Goal: Transaction & Acquisition: Subscribe to service/newsletter

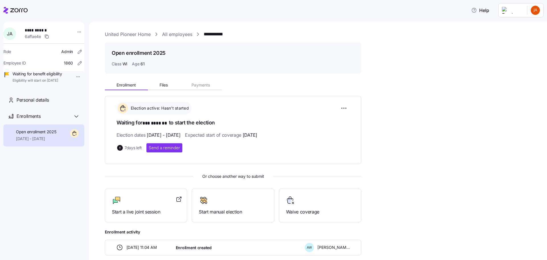
click at [12, 9] on icon at bounding box center [15, 10] width 24 height 7
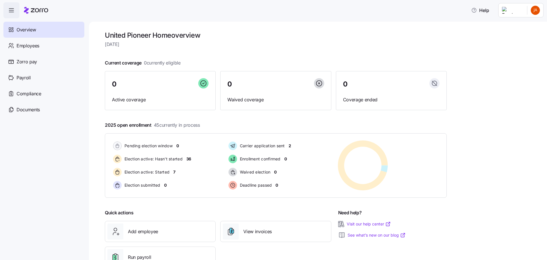
click at [533, 16] on html "Help Overview Employees Zorro pay Payroll Compliance Documents United Pioneer H…" at bounding box center [273, 128] width 547 height 256
click at [525, 26] on div "Personal view" at bounding box center [519, 26] width 34 height 6
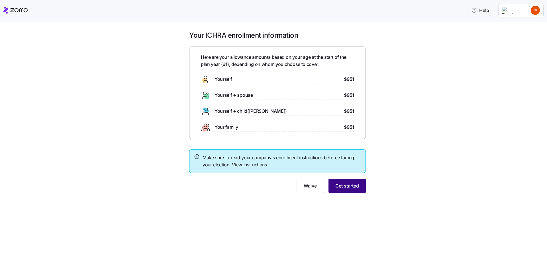
click at [345, 186] on span "Get started" at bounding box center [348, 185] width 24 height 7
click at [345, 184] on span "Get started" at bounding box center [348, 185] width 24 height 7
click at [348, 78] on span "$951" at bounding box center [349, 79] width 10 height 7
click at [246, 164] on link "View instructions" at bounding box center [249, 165] width 35 height 6
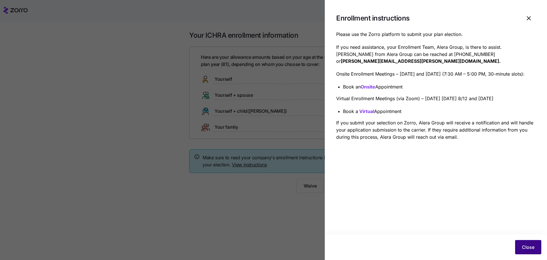
click at [531, 246] on span "Close" at bounding box center [528, 246] width 13 height 7
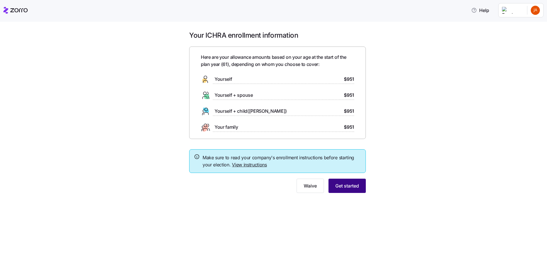
click at [348, 188] on span "Get started" at bounding box center [348, 185] width 24 height 7
click at [19, 10] on icon at bounding box center [18, 10] width 17 height 4
click at [350, 186] on span "Get started" at bounding box center [348, 185] width 24 height 7
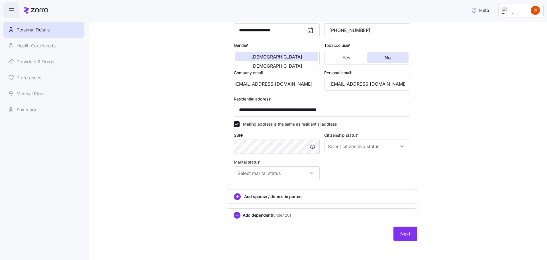
scroll to position [94, 0]
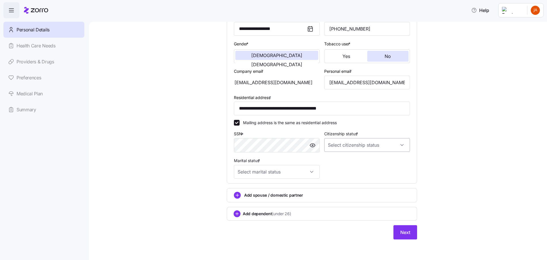
click at [399, 144] on input "Citizenship status *" at bounding box center [367, 145] width 86 height 14
click at [346, 162] on span "[DEMOGRAPHIC_DATA] citizen" at bounding box center [358, 162] width 58 height 6
type input "[DEMOGRAPHIC_DATA] citizen"
click at [308, 171] on input "Marital status *" at bounding box center [277, 172] width 86 height 14
click at [252, 202] on span "Married" at bounding box center [246, 201] width 15 height 6
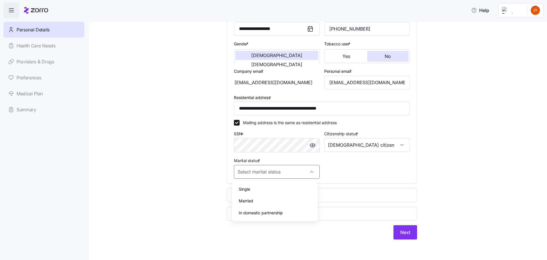
type input "Married"
click at [397, 229] on button "Next" at bounding box center [406, 232] width 24 height 14
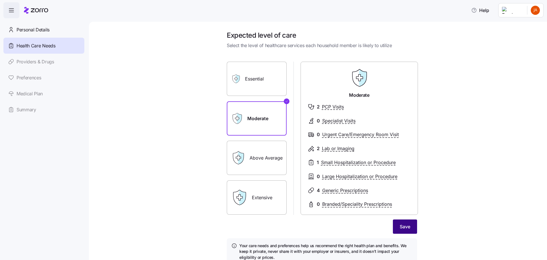
click at [407, 228] on span "Save" at bounding box center [405, 226] width 11 height 7
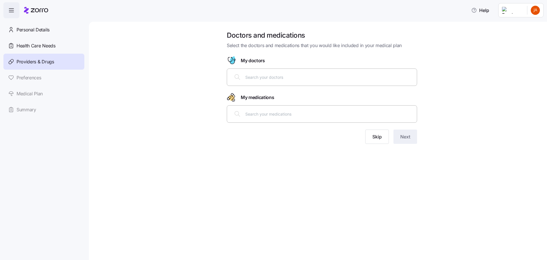
click at [281, 77] on input "text" at bounding box center [329, 77] width 168 height 6
type input "[PERSON_NAME]"
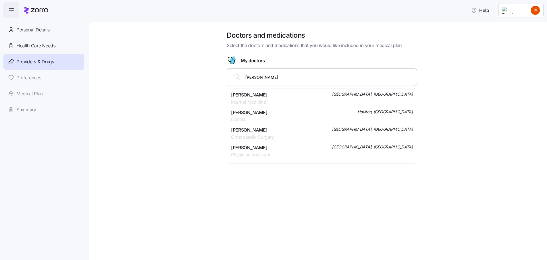
click at [286, 97] on div "[PERSON_NAME] Internal Medicine [GEOGRAPHIC_DATA], [GEOGRAPHIC_DATA]" at bounding box center [322, 98] width 182 height 14
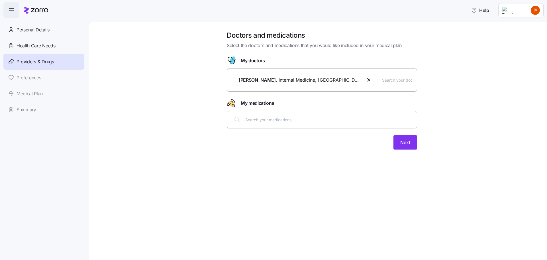
click at [263, 120] on input "text" at bounding box center [329, 119] width 168 height 6
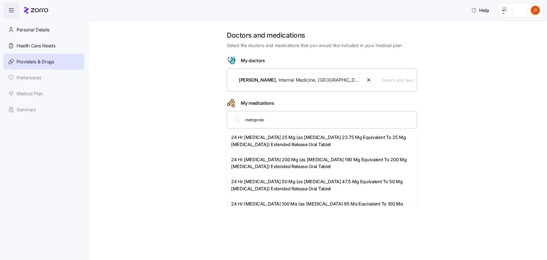
type input "[MEDICAL_DATA]"
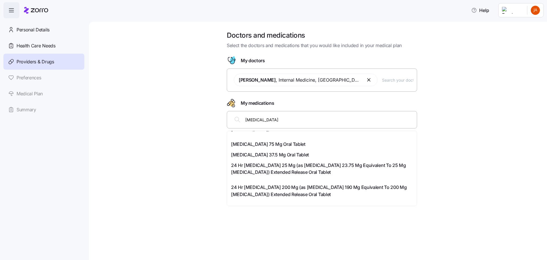
scroll to position [57, 0]
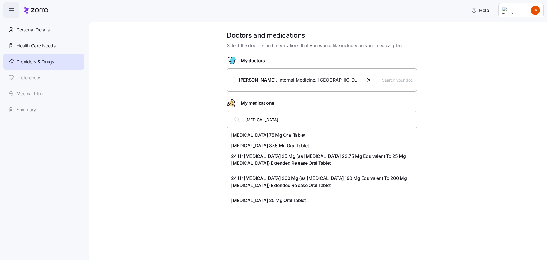
click at [321, 157] on span "24 Hr [MEDICAL_DATA] 25 Mg (as [MEDICAL_DATA] 23.75 Mg Equivalent To 25 Mg [MED…" at bounding box center [322, 160] width 182 height 14
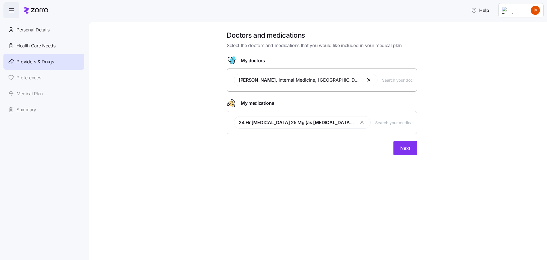
click at [378, 121] on input "text" at bounding box center [394, 122] width 38 height 6
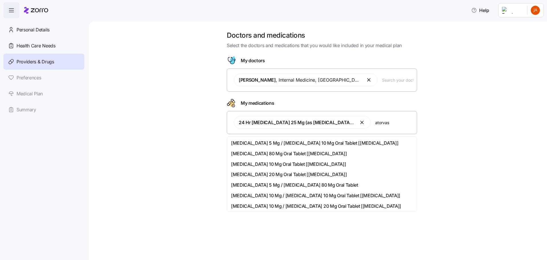
type input "atorvast"
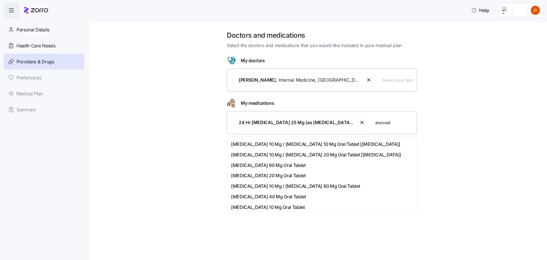
scroll to position [57, 0]
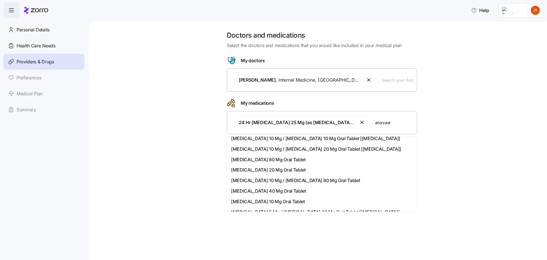
click at [277, 168] on span "[MEDICAL_DATA] 20 Mg Oral Tablet" at bounding box center [268, 169] width 75 height 7
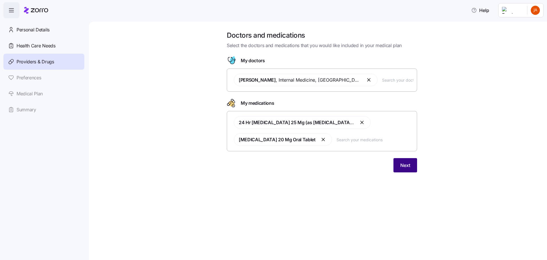
click at [405, 165] on span "Next" at bounding box center [406, 165] width 10 height 7
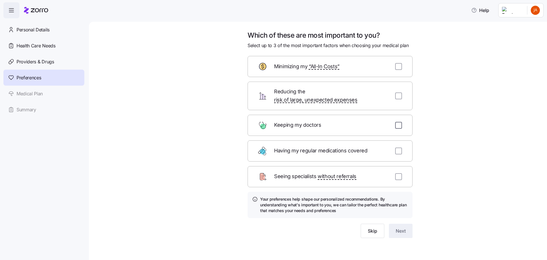
click at [400, 122] on input "checkbox" at bounding box center [398, 125] width 7 height 7
checkbox input "true"
click at [398, 92] on input "checkbox" at bounding box center [398, 95] width 7 height 7
checkbox input "true"
click at [401, 173] on input "checkbox" at bounding box center [398, 176] width 7 height 7
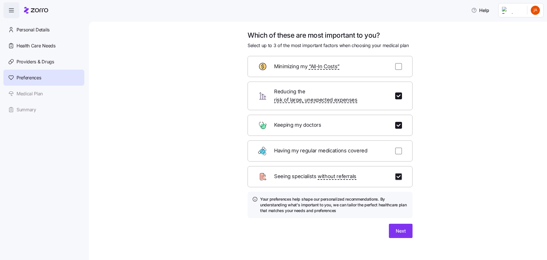
checkbox input "true"
click at [404, 227] on span "Next" at bounding box center [401, 230] width 10 height 7
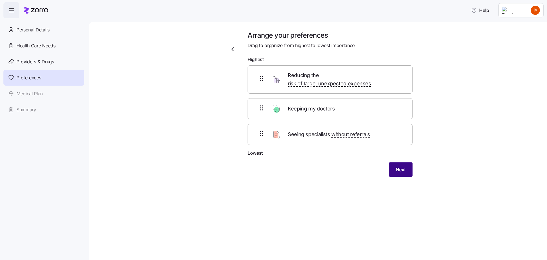
click at [395, 162] on button "Next" at bounding box center [401, 169] width 24 height 14
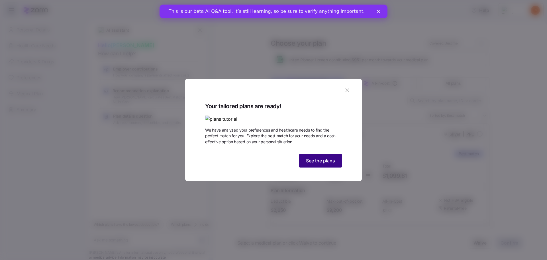
click at [325, 164] on span "See the plans" at bounding box center [320, 160] width 29 height 7
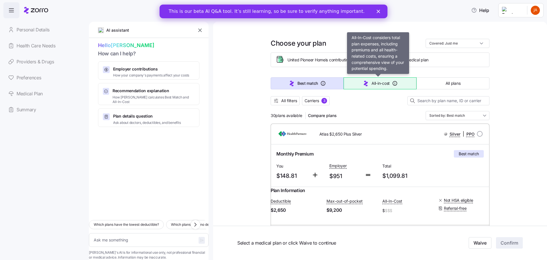
click at [366, 83] on icon "button" at bounding box center [366, 83] width 7 height 7
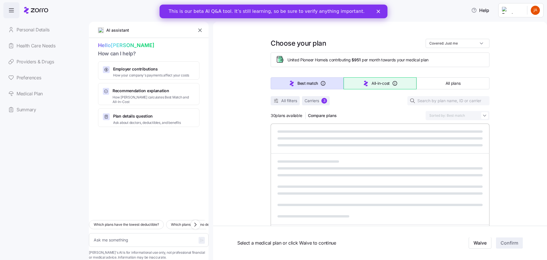
type textarea "x"
type input "Sorted by: All-in-cost"
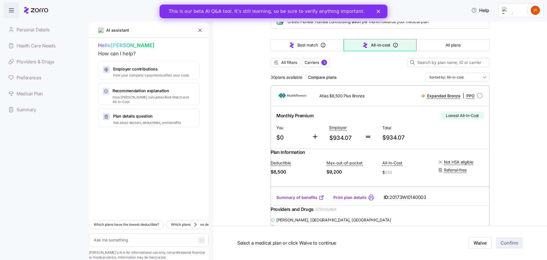
scroll to position [29, 0]
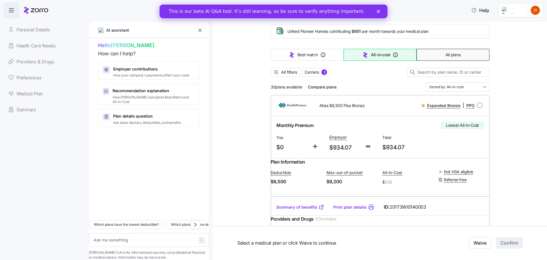
click at [446, 56] on span "All plans" at bounding box center [453, 55] width 15 height 6
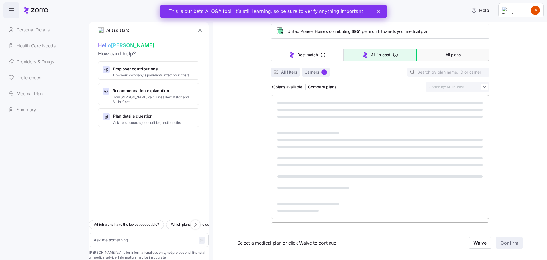
type textarea "x"
type input "Sorted by: Premium"
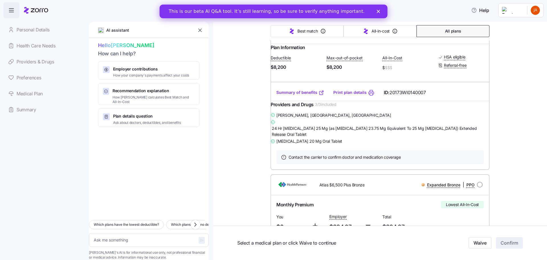
scroll to position [0, 0]
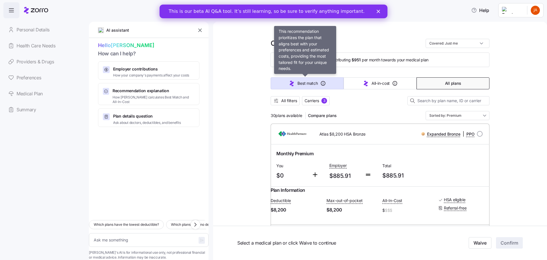
click at [310, 84] on span "Best match" at bounding box center [308, 83] width 20 height 6
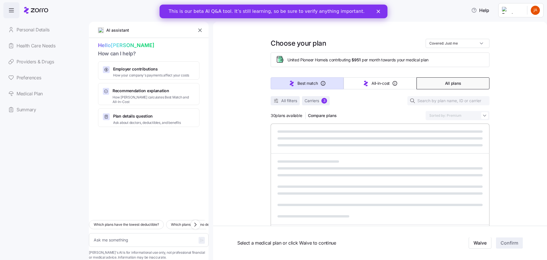
type textarea "x"
type input "Sorted by: Best match"
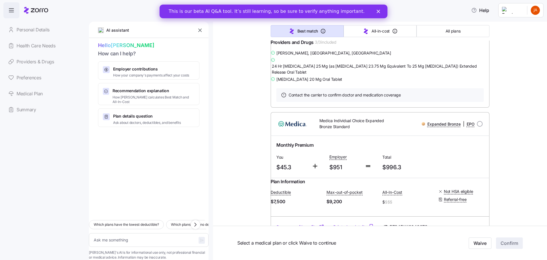
scroll to position [2566, 0]
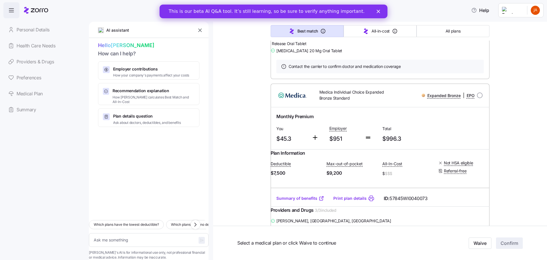
type textarea "x"
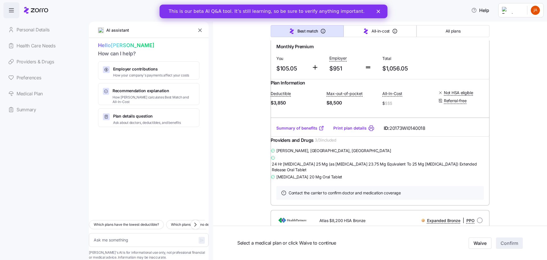
scroll to position [798, 0]
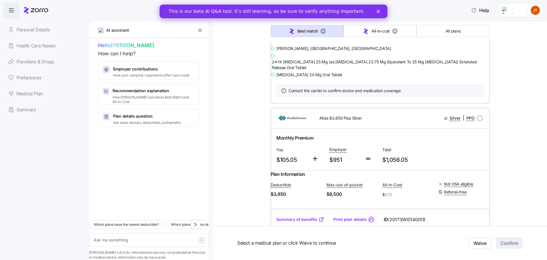
click at [537, 12] on html "Help Personal Details Health Care Needs Providers & Drugs Preferences Medical P…" at bounding box center [273, 128] width 547 height 256
click at [517, 57] on div "Log out" at bounding box center [513, 58] width 22 height 6
